Goal: Use online tool/utility

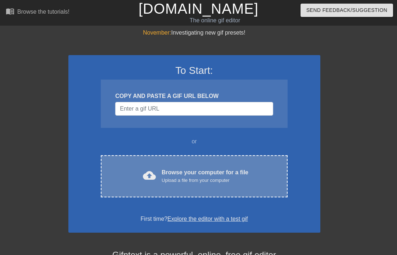
click at [164, 165] on div "cloud_upload Browse your computer for a file Upload a file from your computer C…" at bounding box center [194, 176] width 186 height 42
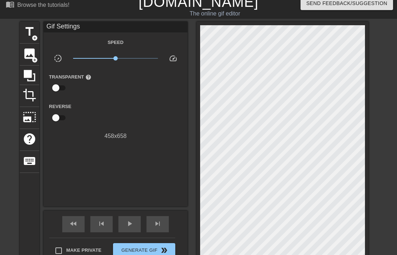
scroll to position [18, 0]
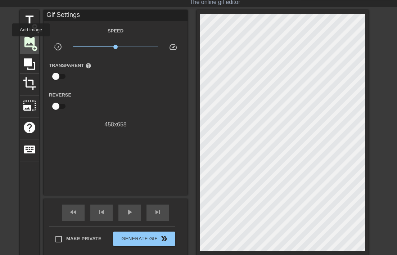
click at [31, 41] on span "image" at bounding box center [30, 42] width 14 height 14
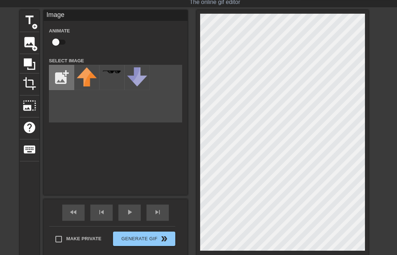
click at [57, 71] on input "file" at bounding box center [61, 77] width 24 height 24
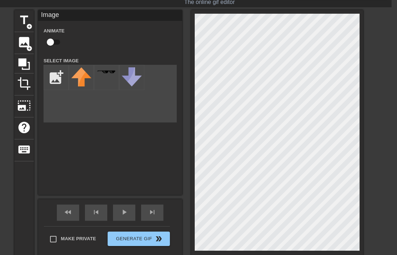
scroll to position [18, 4]
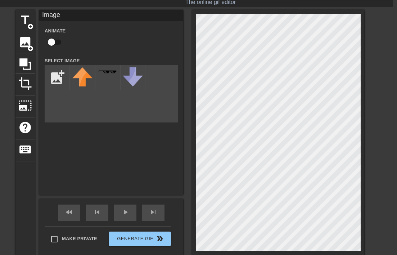
click at [60, 145] on div "title add_circle image add_circle crop photo_size_select_large help keyboard Im…" at bounding box center [189, 133] width 348 height 247
click at [56, 69] on input "file" at bounding box center [57, 77] width 24 height 24
type input "C:\fakepath\Pan_Blue_Circle.png"
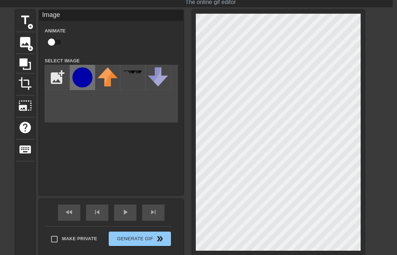
click at [83, 76] on img at bounding box center [82, 77] width 20 height 20
click at [76, 78] on img at bounding box center [82, 77] width 20 height 20
drag, startPoint x: 76, startPoint y: 78, endPoint x: 148, endPoint y: 113, distance: 79.8
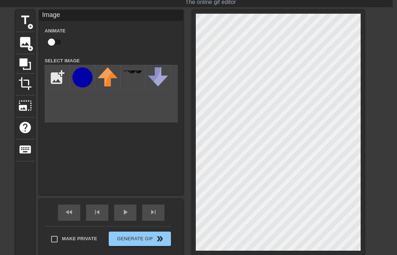
click at [148, 113] on div "add_photo_alternate" at bounding box center [111, 94] width 133 height 58
click at [88, 81] on img at bounding box center [82, 77] width 20 height 20
click at [86, 81] on img at bounding box center [82, 77] width 20 height 20
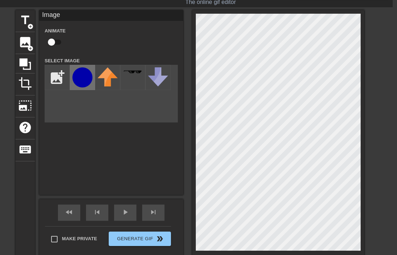
click at [86, 81] on img at bounding box center [82, 77] width 20 height 20
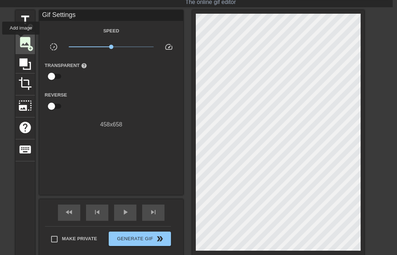
click at [21, 40] on span "image" at bounding box center [25, 42] width 14 height 14
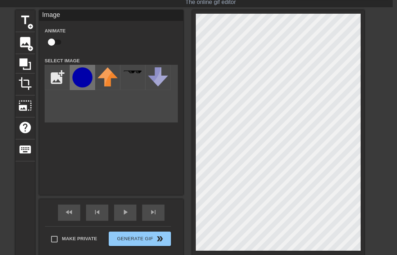
click at [76, 81] on img at bounding box center [82, 77] width 20 height 20
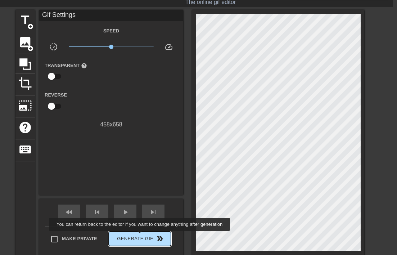
click at [144, 235] on span "Generate Gif double_arrow" at bounding box center [139, 238] width 56 height 9
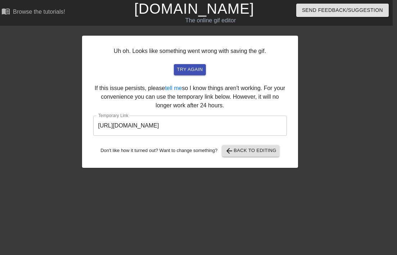
scroll to position [0, 4]
click at [191, 70] on span "try again" at bounding box center [190, 69] width 26 height 8
click at [199, 124] on input "[URL][DOMAIN_NAME]" at bounding box center [189, 125] width 193 height 20
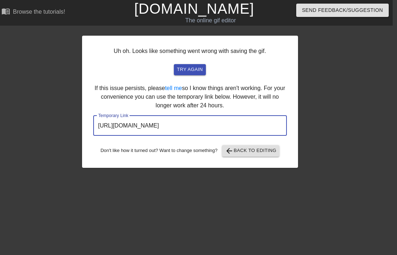
click at [245, 127] on input "[URL][DOMAIN_NAME]" at bounding box center [189, 125] width 193 height 20
drag, startPoint x: 245, startPoint y: 127, endPoint x: 73, endPoint y: 121, distance: 171.6
click at [73, 121] on div "Uh oh. Looks like something went wrong with saving the gif. try again If this i…" at bounding box center [194, 97] width 397 height 139
